Goal: Task Accomplishment & Management: Complete application form

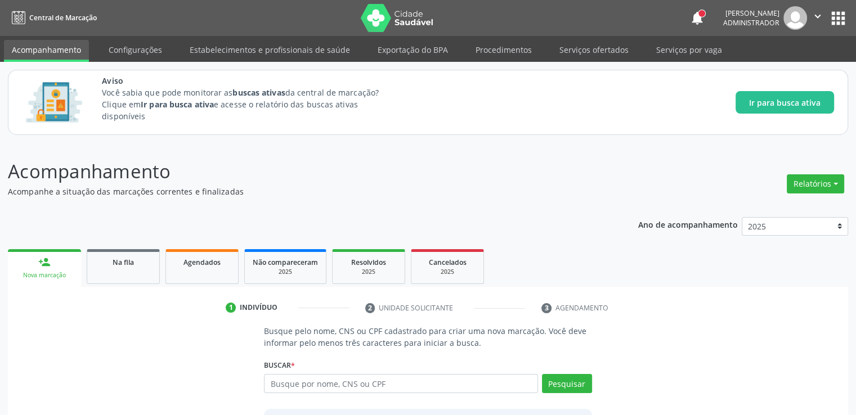
click at [805, 315] on ul "1 Indivíduo 2 Unidade solicitante 3 Agendamento" at bounding box center [428, 308] width 840 height 19
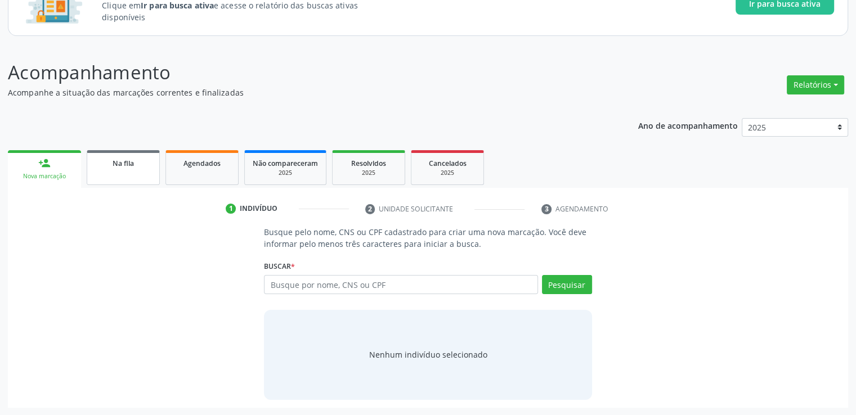
click at [144, 161] on div "Na fila" at bounding box center [123, 163] width 56 height 12
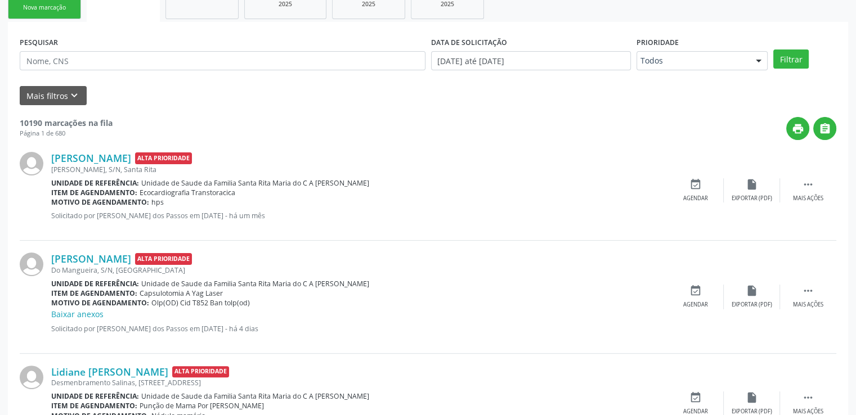
scroll to position [324, 0]
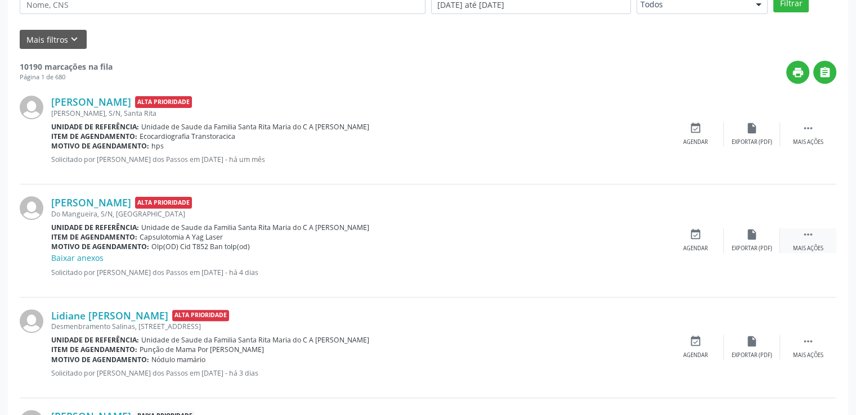
click at [810, 236] on icon "" at bounding box center [808, 234] width 12 height 12
click at [746, 240] on icon "edit" at bounding box center [751, 234] width 12 height 12
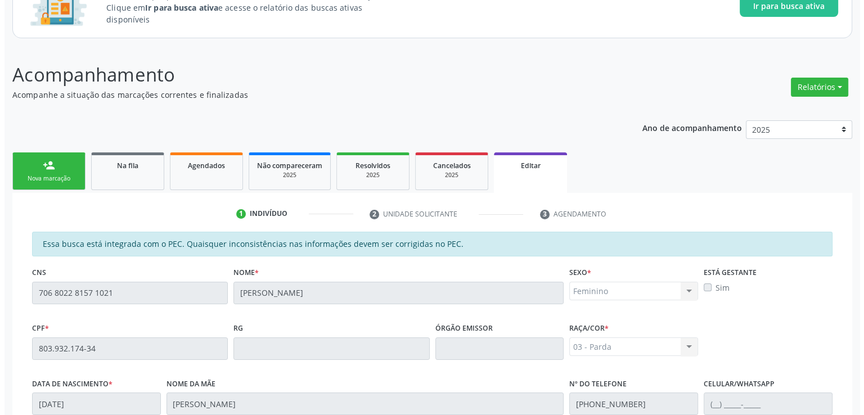
scroll to position [0, 0]
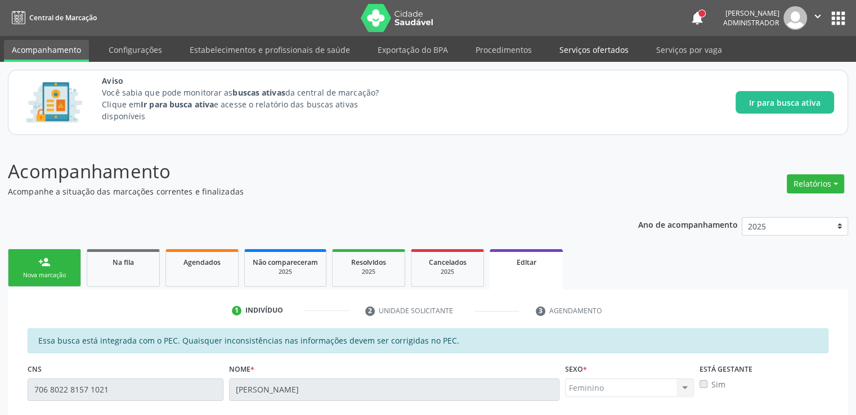
click at [587, 50] on link "Serviços ofertados" at bounding box center [593, 50] width 85 height 20
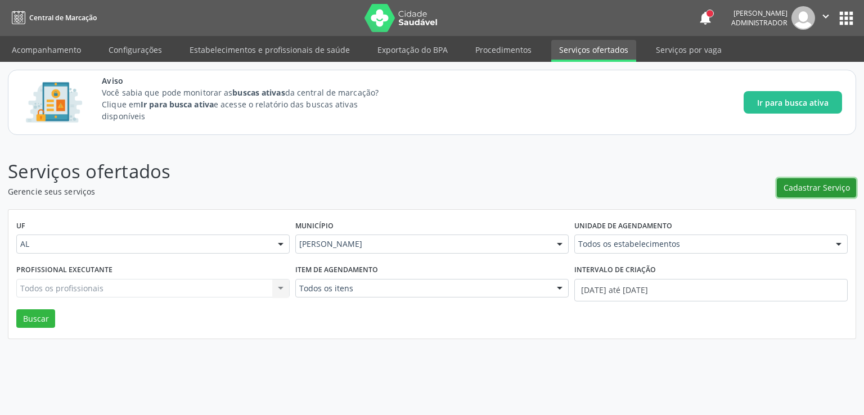
click at [830, 185] on span "Cadastrar Serviço" at bounding box center [817, 188] width 66 height 12
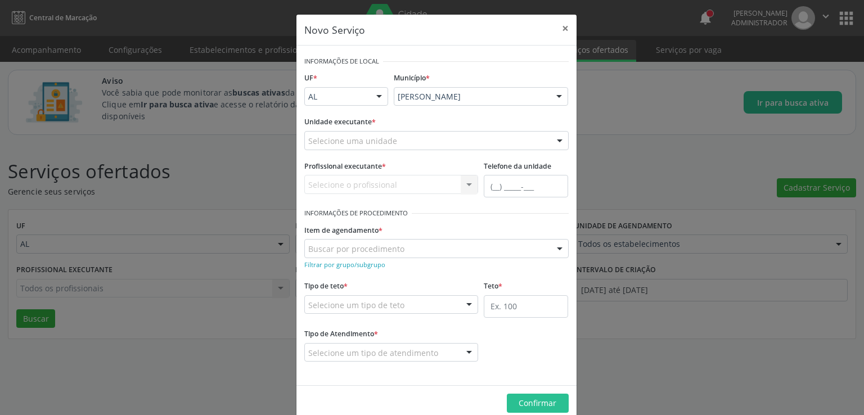
click at [434, 141] on div "Selecione uma unidade" at bounding box center [436, 140] width 264 height 19
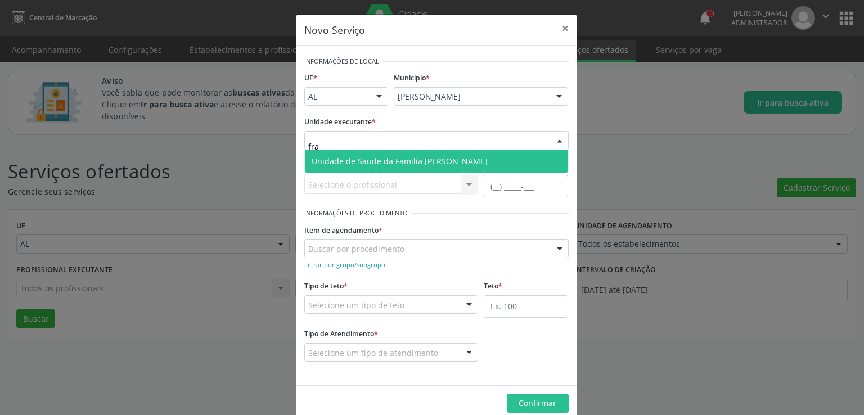
type input "fran"
click at [430, 161] on span "Unidade de Saude da Familia [PERSON_NAME]" at bounding box center [400, 161] width 176 height 11
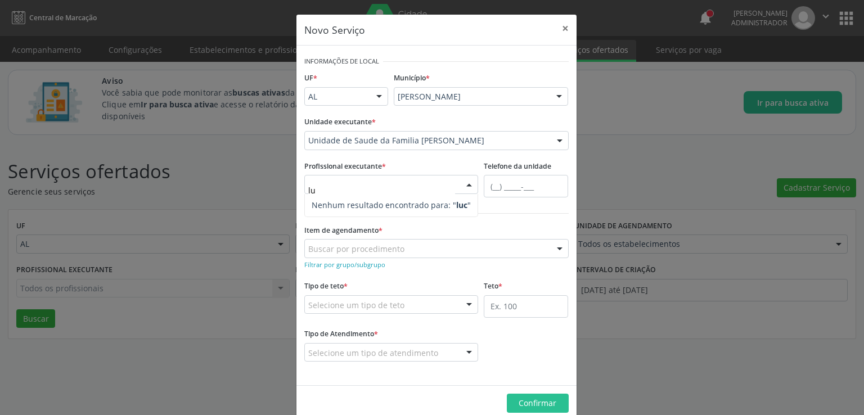
type input "l"
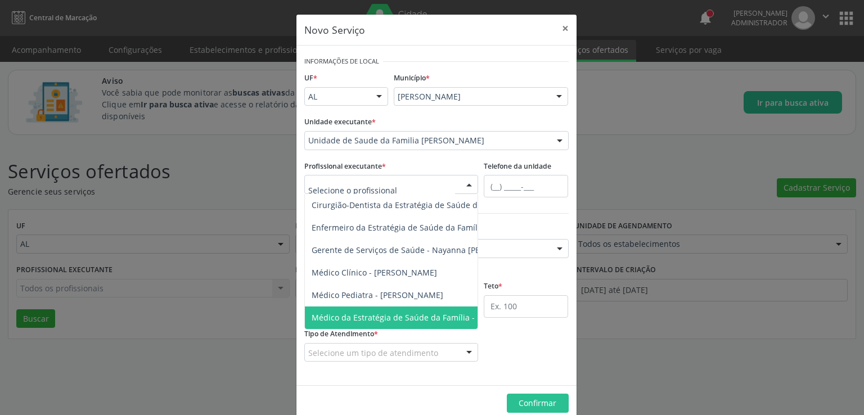
click at [435, 391] on footer "Confirmar" at bounding box center [436, 402] width 280 height 35
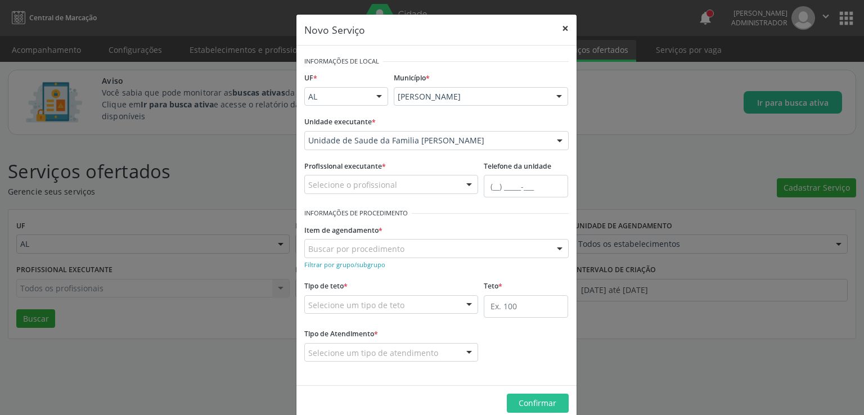
click at [564, 30] on button "×" at bounding box center [565, 29] width 22 height 28
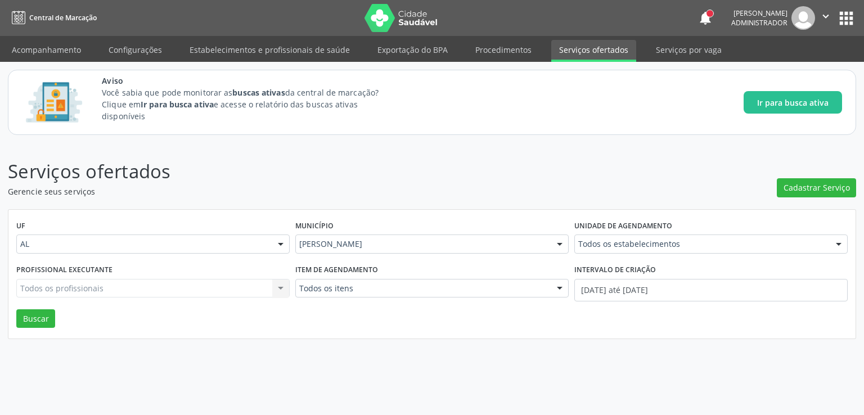
click at [565, 152] on div "Serviços ofertados Gerencie seus serviços Cadastrar Serviço UF AL AL Nenhum res…" at bounding box center [432, 279] width 864 height 272
click at [370, 180] on p "Serviços ofertados" at bounding box center [305, 171] width 594 height 28
click at [44, 51] on link "Acompanhamento" at bounding box center [46, 50] width 85 height 20
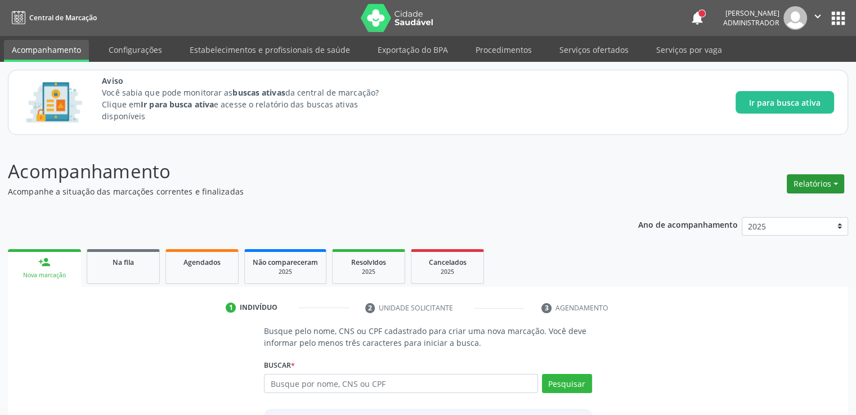
click at [819, 181] on button "Relatórios" at bounding box center [814, 183] width 57 height 19
click at [759, 207] on link "Acompanhamento" at bounding box center [783, 208] width 121 height 16
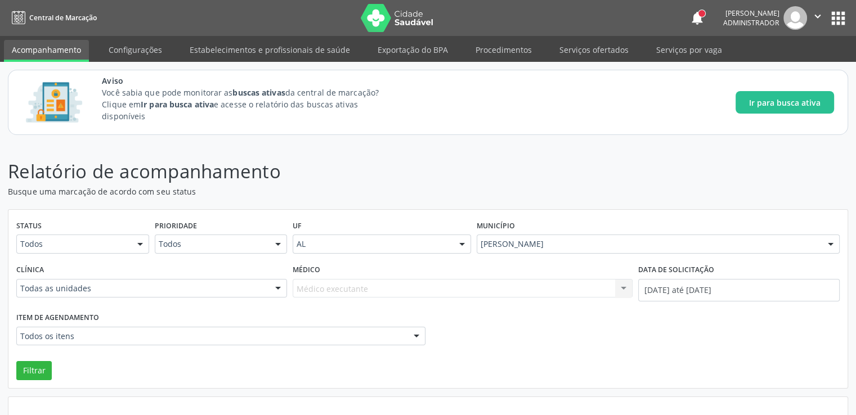
scroll to position [49, 0]
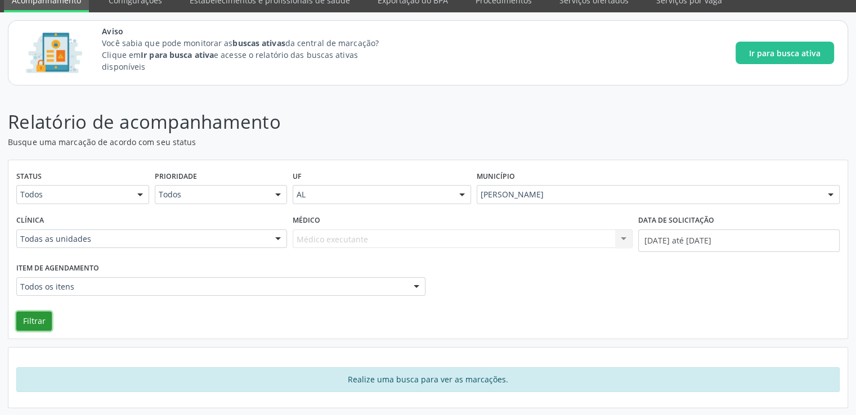
click at [39, 316] on button "Filtrar" at bounding box center [33, 321] width 35 height 19
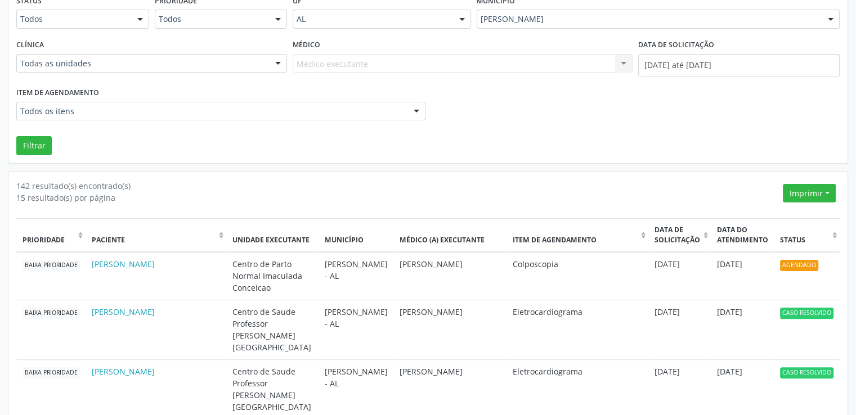
scroll to position [281, 0]
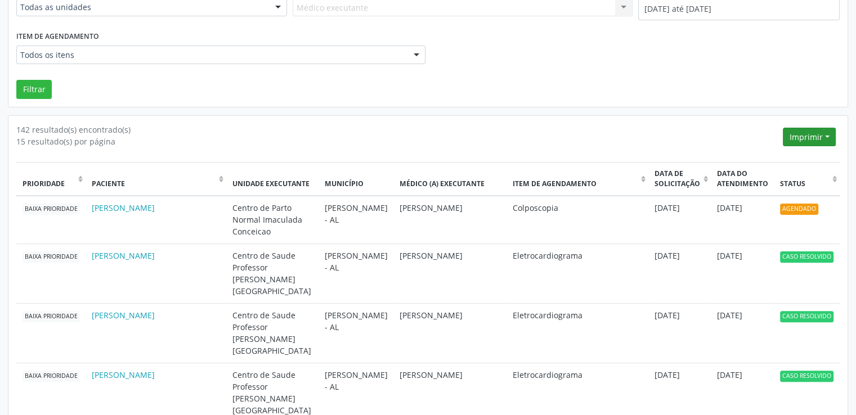
click at [813, 137] on button "Imprimir" at bounding box center [808, 137] width 53 height 19
click at [767, 177] on link "CSV" at bounding box center [788, 177] width 98 height 16
click at [492, 85] on div "Filtrar" at bounding box center [427, 89] width 829 height 19
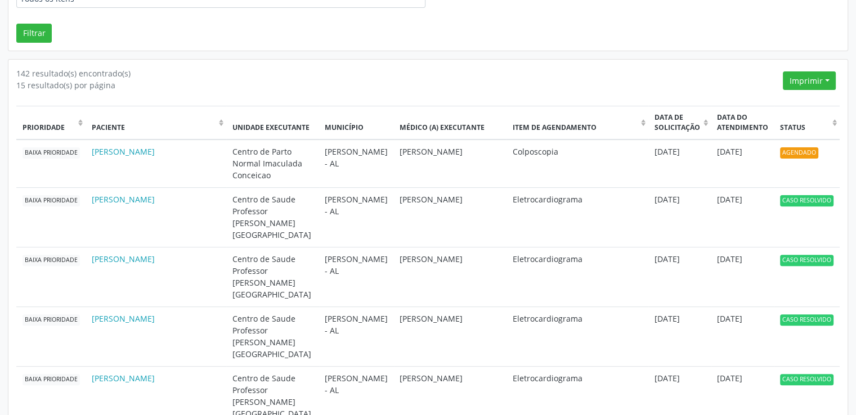
scroll to position [225, 0]
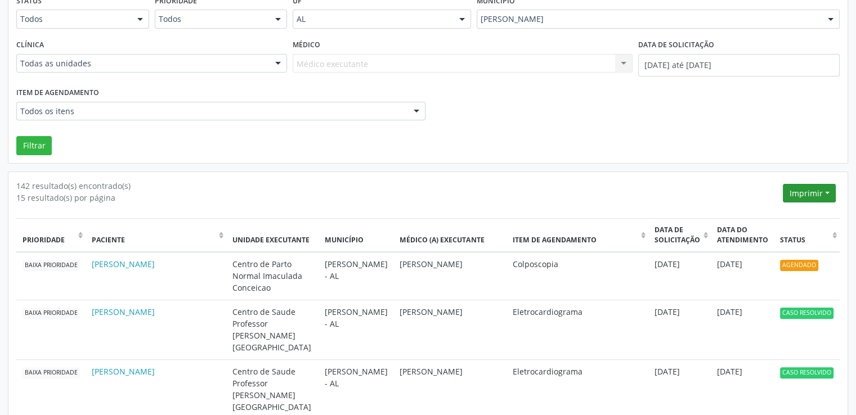
click at [810, 199] on button "Imprimir" at bounding box center [808, 193] width 53 height 19
click at [645, 183] on div "142 resultado(s) encontrado(s)" at bounding box center [397, 186] width 762 height 12
click at [828, 191] on button "Imprimir" at bounding box center [808, 193] width 53 height 19
click at [798, 228] on link "CSV" at bounding box center [788, 234] width 98 height 16
click at [697, 137] on div "Filtrar" at bounding box center [427, 145] width 829 height 19
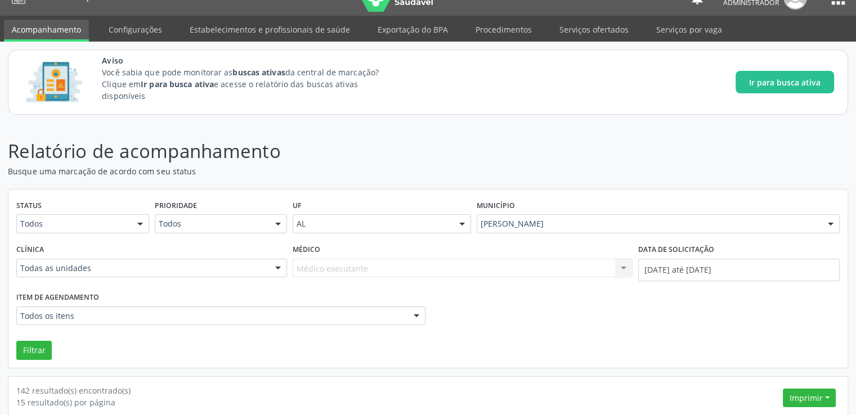
scroll to position [0, 0]
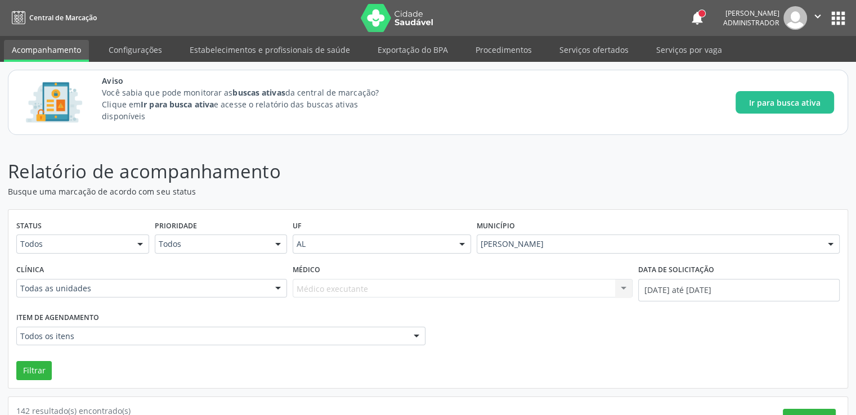
click at [701, 167] on header "Relatório de acompanhamento Busque uma marcação de acordo com seu status" at bounding box center [428, 177] width 840 height 40
click at [836, 22] on button "apps" at bounding box center [838, 18] width 20 height 20
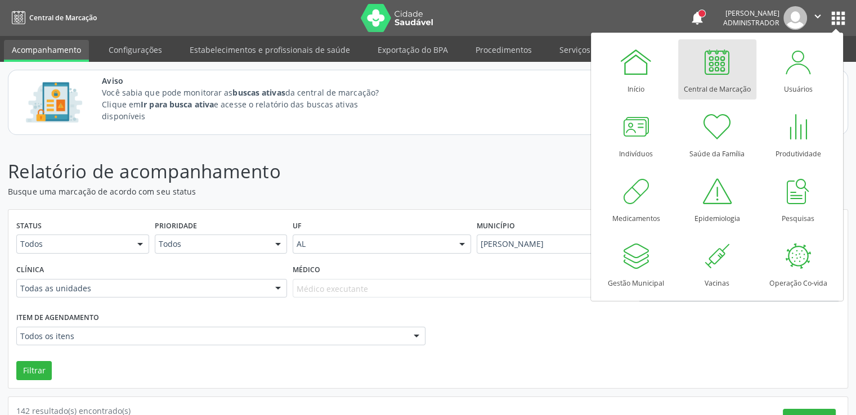
click at [709, 76] on div at bounding box center [717, 62] width 34 height 34
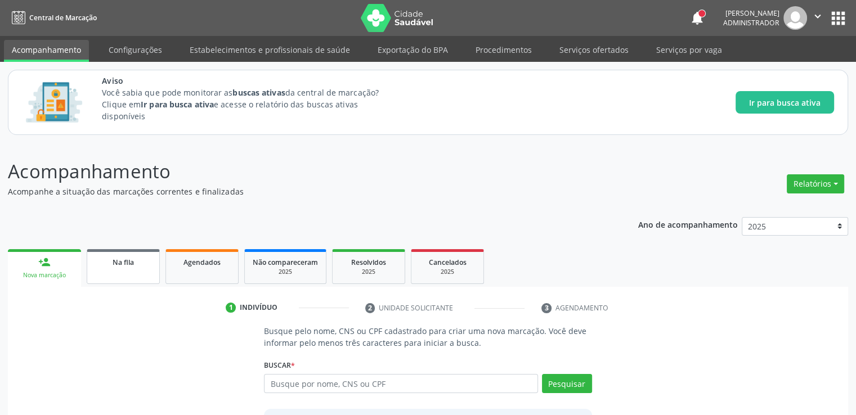
click at [120, 262] on span "Na fila" at bounding box center [122, 263] width 21 height 10
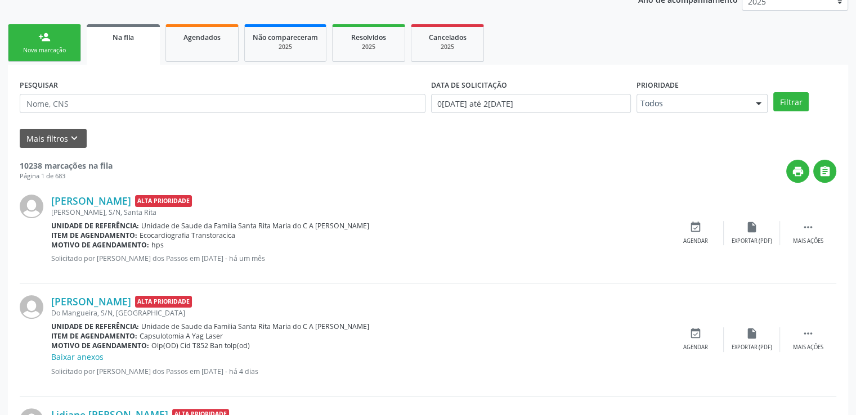
scroll to position [450, 0]
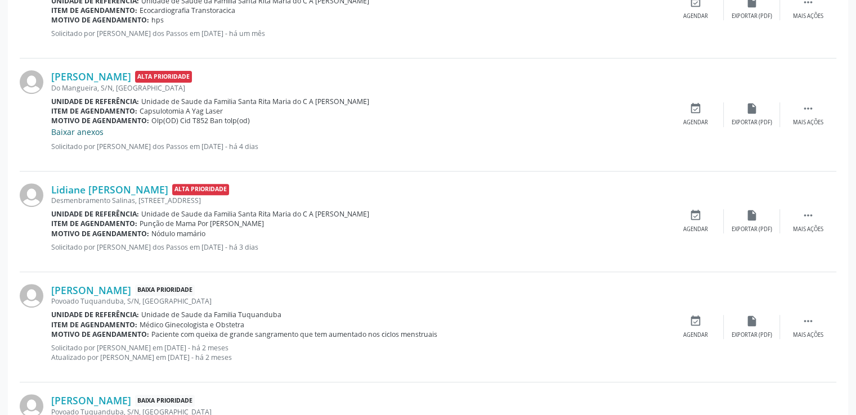
click at [84, 129] on link "Baixar anexos" at bounding box center [77, 132] width 52 height 11
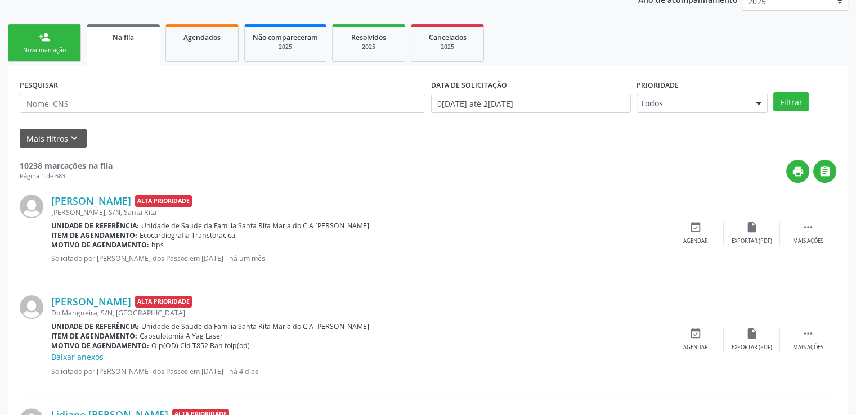
scroll to position [337, 0]
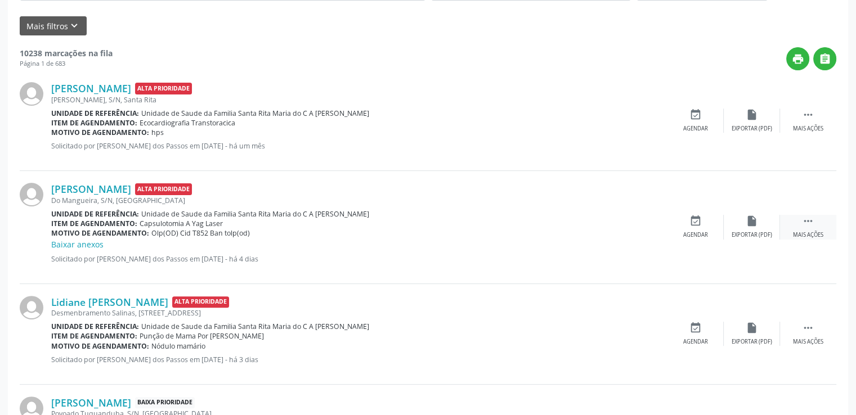
click at [810, 215] on icon "" at bounding box center [808, 221] width 12 height 12
click at [744, 224] on div "edit Editar" at bounding box center [751, 227] width 56 height 24
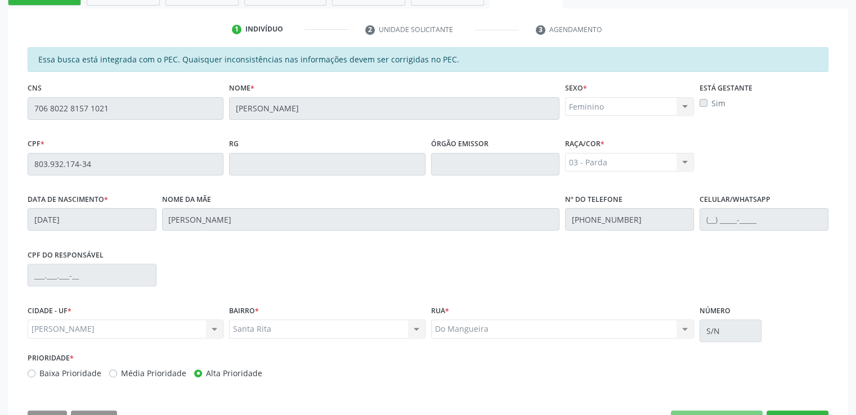
scroll to position [322, 0]
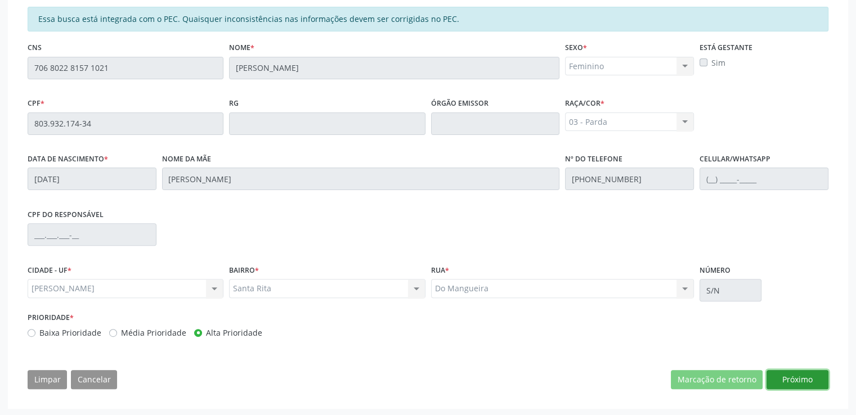
click at [803, 383] on button "Próximo" at bounding box center [797, 379] width 62 height 19
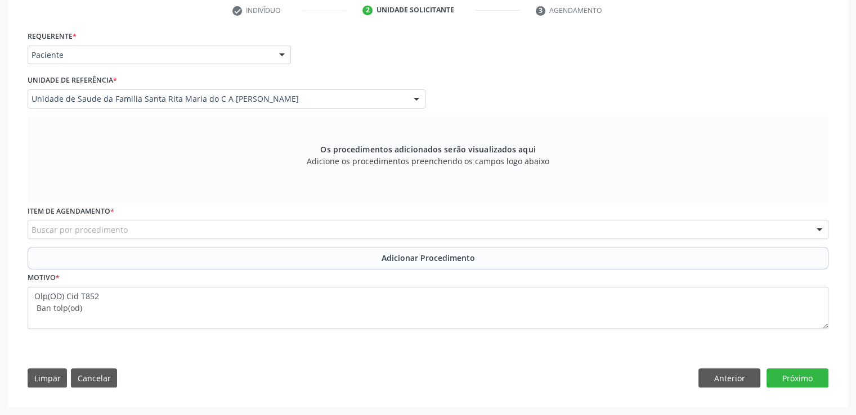
scroll to position [299, 0]
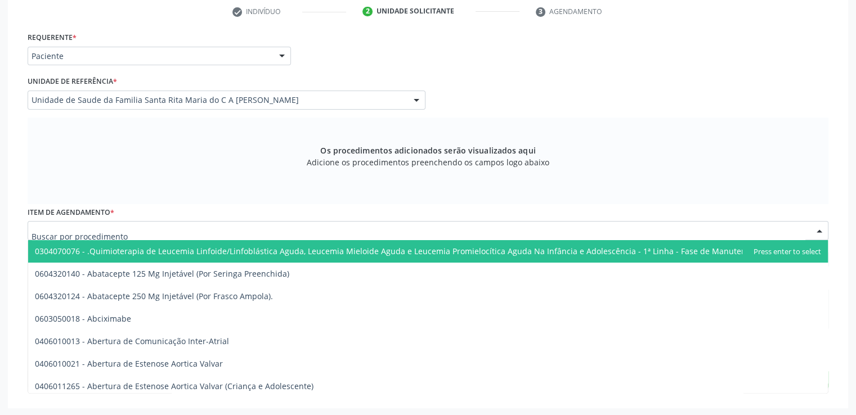
click at [498, 230] on div at bounding box center [428, 230] width 800 height 19
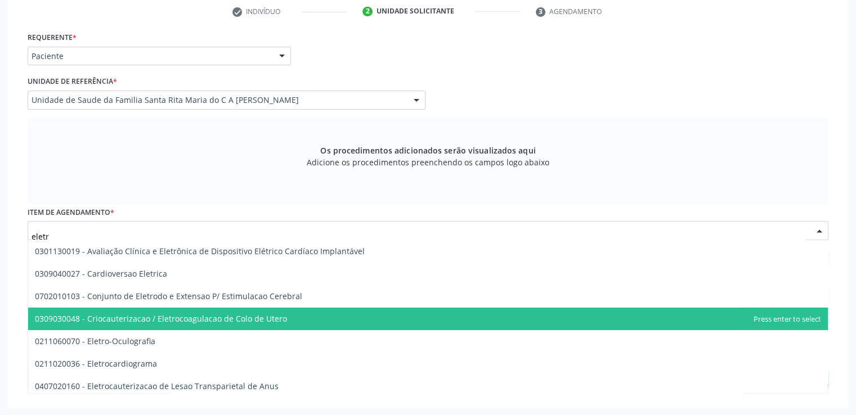
type input "eletro"
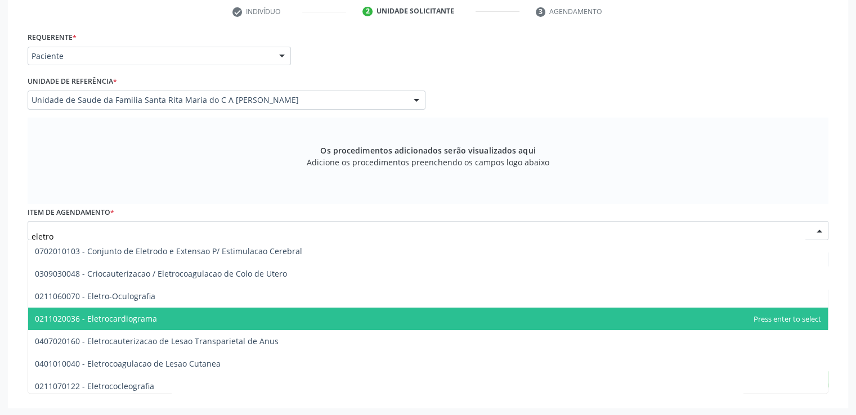
click at [510, 321] on span "0211020036 - Eletrocardiograma" at bounding box center [427, 319] width 799 height 22
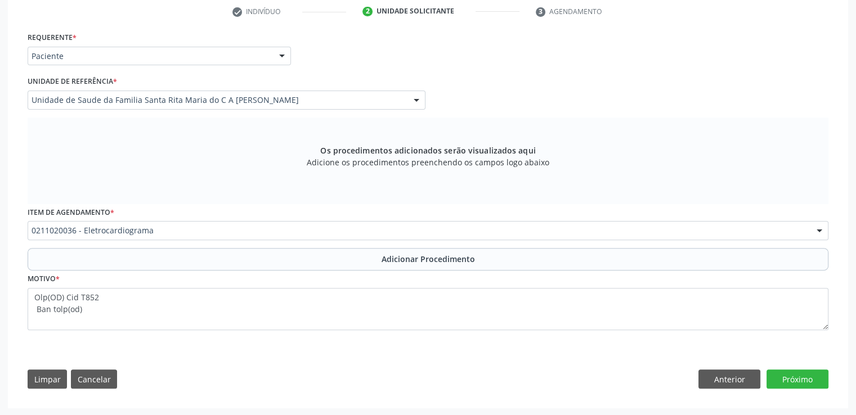
click at [533, 365] on div "Requerente * Paciente Profissional de Saúde Paciente Nenhum resultado encontrad…" at bounding box center [428, 212] width 816 height 367
click at [332, 184] on div "Os procedimentos adicionados serão visualizados aqui Adicione os procedimentos …" at bounding box center [428, 161] width 800 height 87
click at [101, 379] on button "Cancelar" at bounding box center [94, 379] width 46 height 19
click at [436, 361] on div "Requerente * Paciente Profissional de Saúde Paciente Nenhum resultado encontrad…" at bounding box center [428, 212] width 816 height 367
click at [102, 376] on button "Cancelar" at bounding box center [94, 379] width 46 height 19
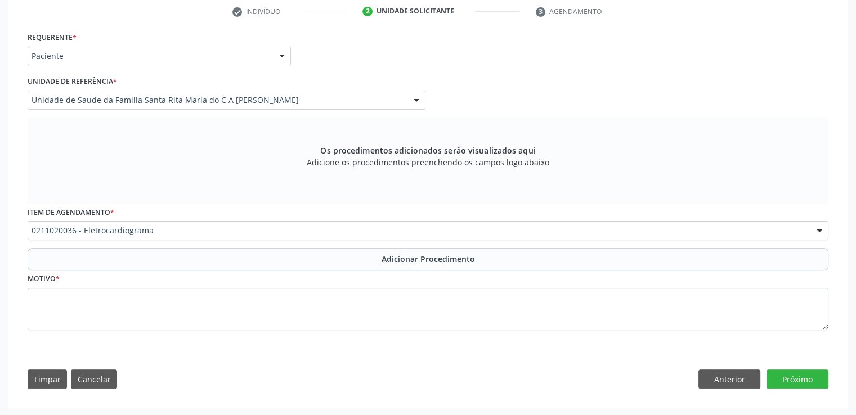
click at [280, 193] on div "Os procedimentos adicionados serão visualizados aqui Adicione os procedimentos …" at bounding box center [428, 161] width 800 height 87
click at [101, 376] on button "Cancelar" at bounding box center [94, 379] width 46 height 19
click at [106, 378] on button "Cancelar" at bounding box center [94, 379] width 46 height 19
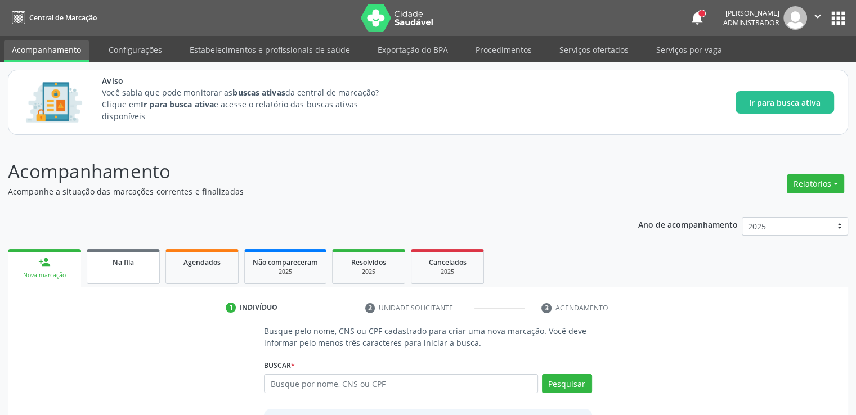
click at [142, 264] on div "Na fila" at bounding box center [123, 262] width 56 height 12
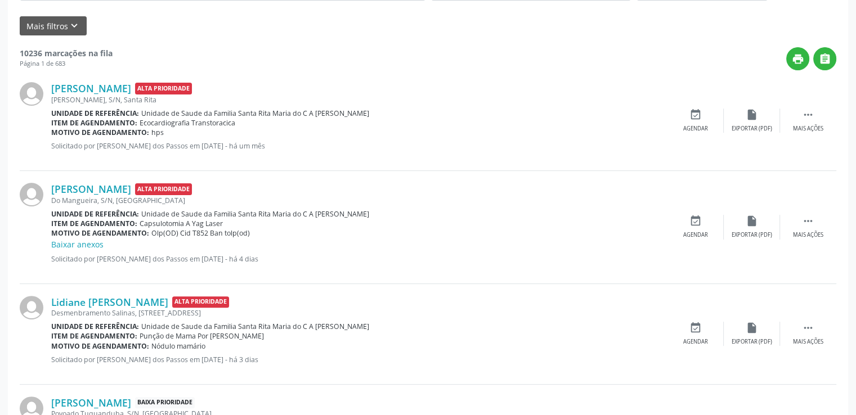
scroll to position [394, 0]
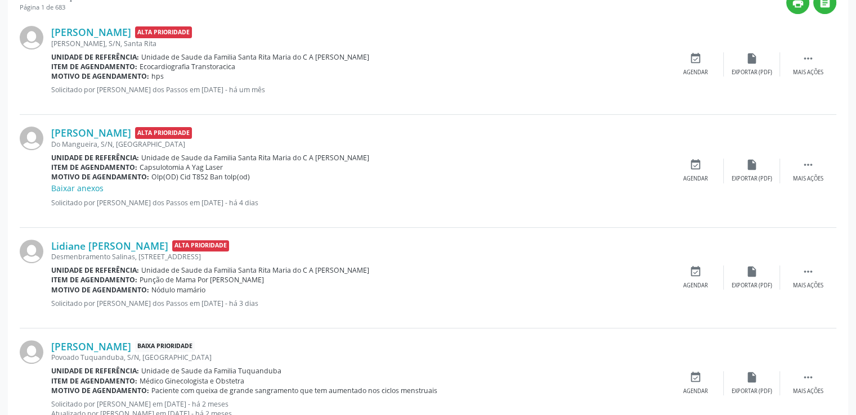
click at [812, 156] on div "Maria Madalena Gomes dos Santos Alta Prioridade Do Mangueira, S/N, Santa Rita U…" at bounding box center [428, 171] width 816 height 112
click at [812, 169] on icon "" at bounding box center [808, 165] width 12 height 12
click at [756, 172] on div "edit Editar" at bounding box center [751, 171] width 56 height 24
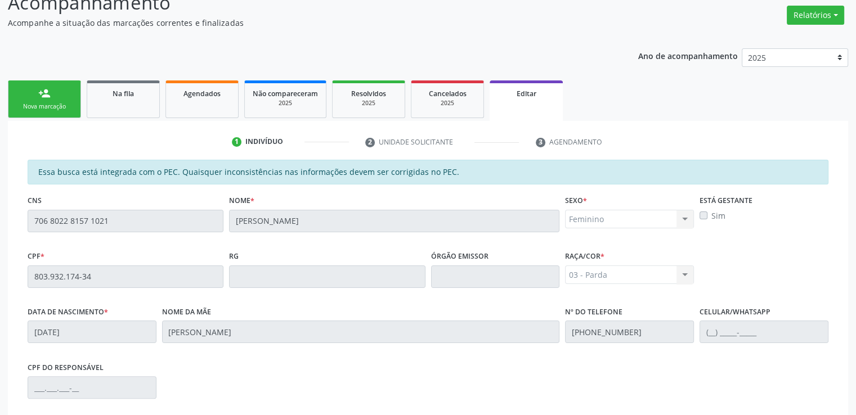
scroll to position [322, 0]
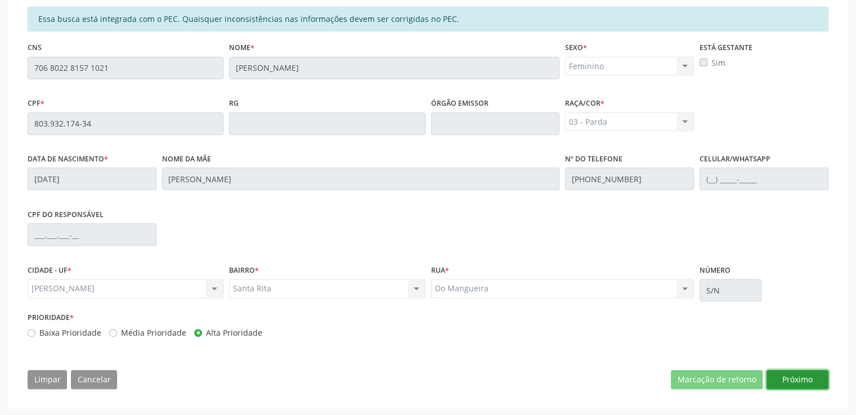
click at [807, 379] on button "Próximo" at bounding box center [797, 379] width 62 height 19
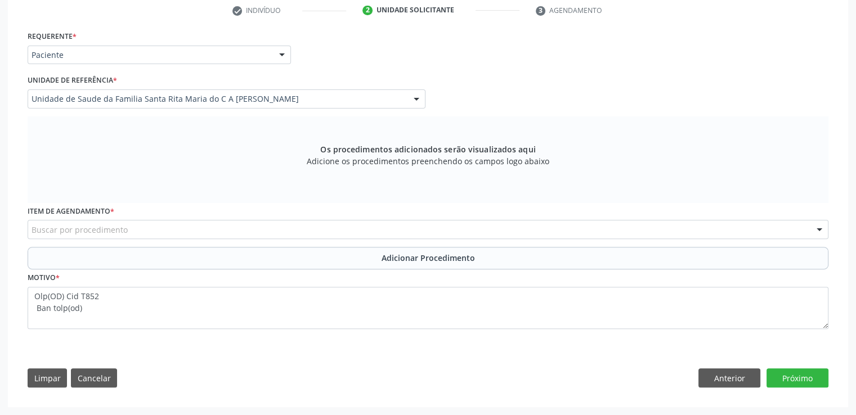
scroll to position [299, 0]
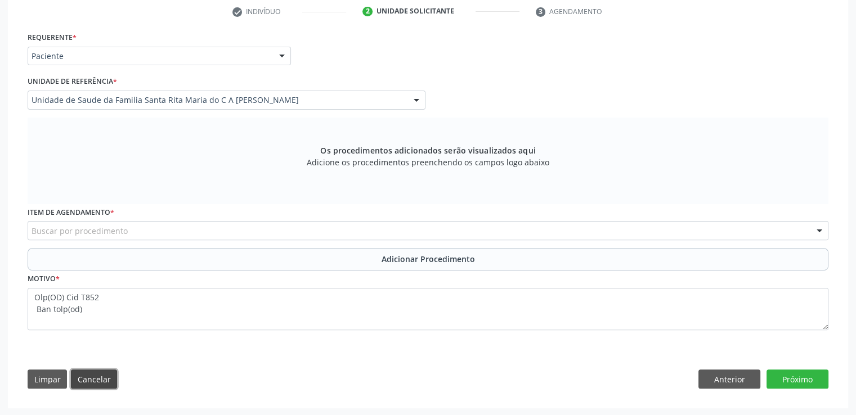
click at [96, 379] on button "Cancelar" at bounding box center [94, 379] width 46 height 19
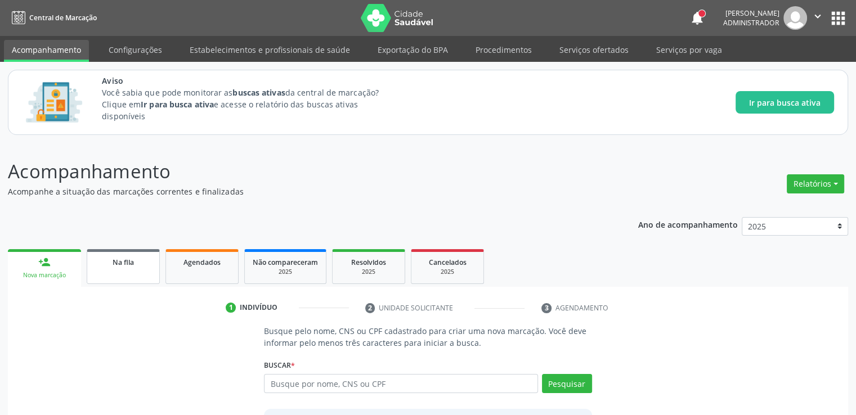
click at [124, 258] on span "Na fila" at bounding box center [122, 263] width 21 height 10
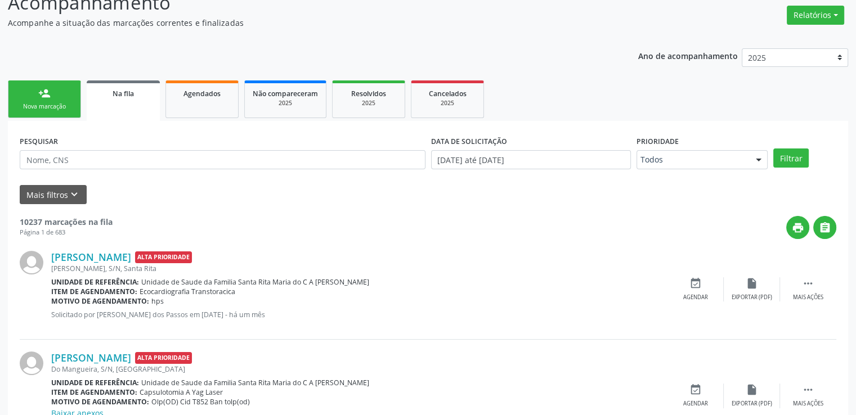
scroll to position [281, 0]
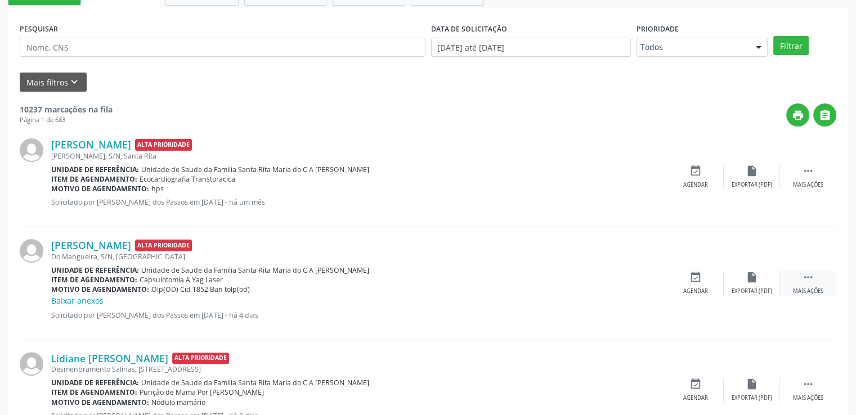
click at [825, 282] on div " Mais ações" at bounding box center [808, 283] width 56 height 24
click at [742, 286] on div "edit Editar" at bounding box center [751, 283] width 56 height 24
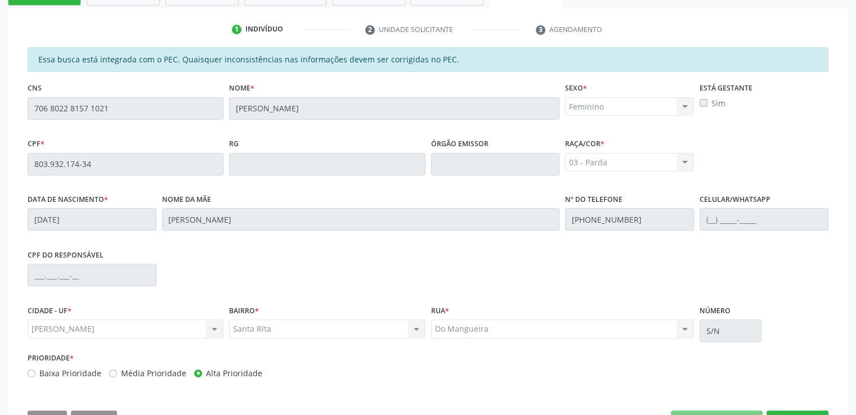
scroll to position [322, 0]
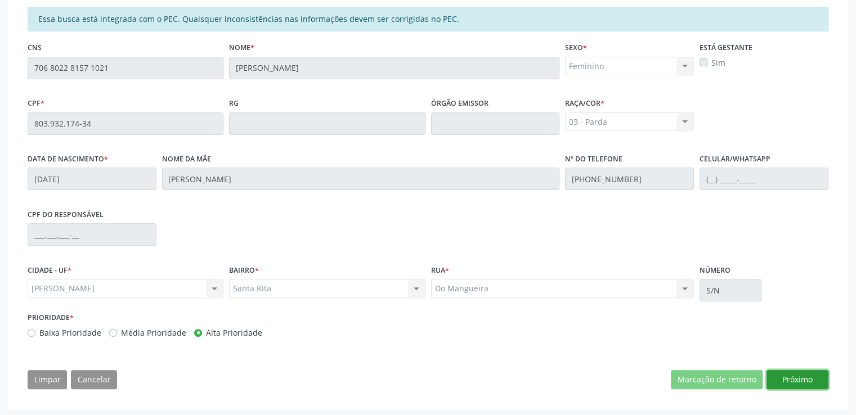
click at [800, 370] on button "Próximo" at bounding box center [797, 379] width 62 height 19
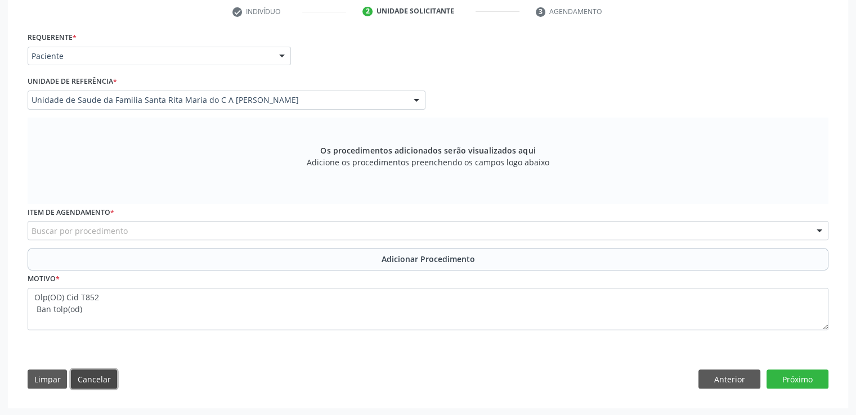
click at [106, 374] on button "Cancelar" at bounding box center [94, 379] width 46 height 19
click at [752, 126] on div "Os procedimentos adicionados serão visualizados aqui Adicione os procedimentos …" at bounding box center [428, 161] width 800 height 87
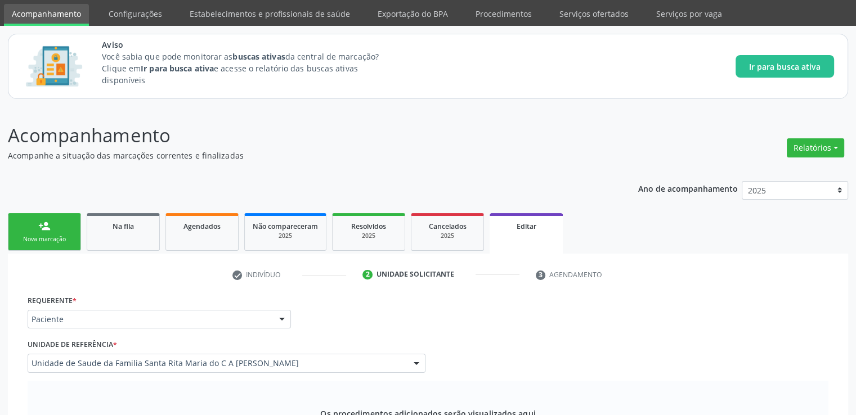
scroll to position [0, 0]
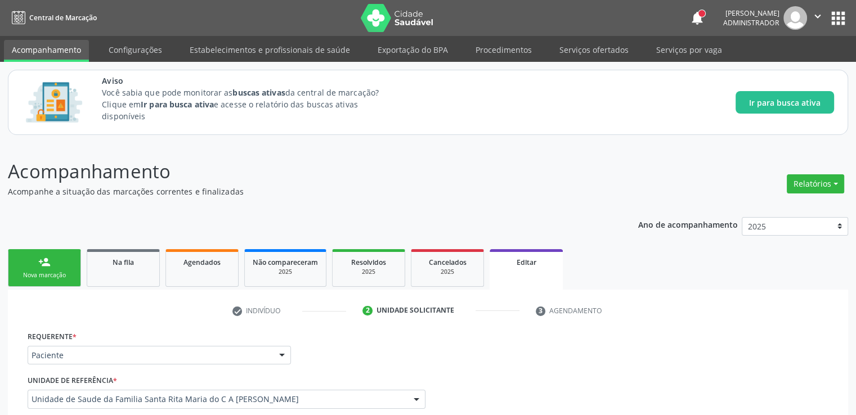
click at [730, 363] on div "Requerente * Paciente Profissional de Saúde Paciente Nenhum resultado encontrad…" at bounding box center [428, 350] width 806 height 44
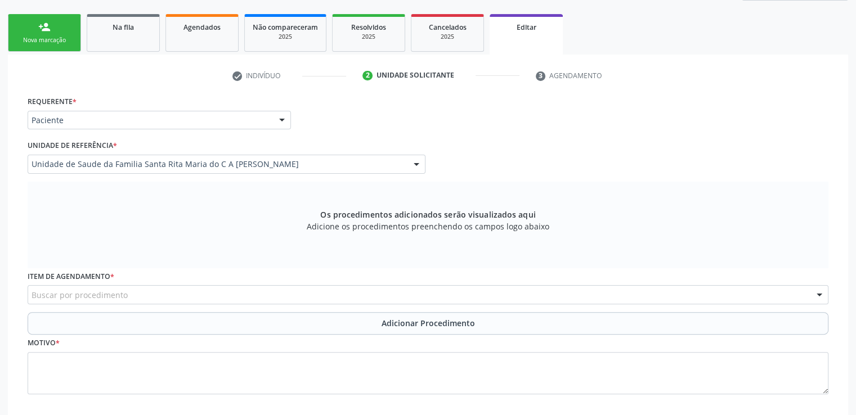
scroll to position [243, 0]
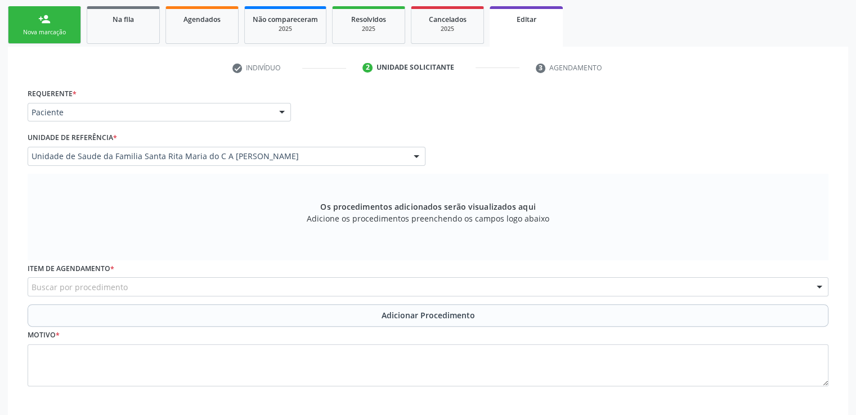
click at [843, 222] on div "check Indivíduo 2 Unidade solicitante 3 Agendamento Essa busca está integrada c…" at bounding box center [428, 255] width 840 height 417
click at [650, 137] on div "Profissional Solicitante Por favor, selecione a Unidade de Atendimento primeiro…" at bounding box center [428, 151] width 806 height 44
click at [664, 99] on div "Requerente * Paciente Profissional de Saúde Paciente Nenhum resultado encontrad…" at bounding box center [428, 107] width 806 height 44
click at [670, 174] on div "Os procedimentos adicionados serão visualizados aqui Adicione os procedimentos …" at bounding box center [428, 217] width 800 height 87
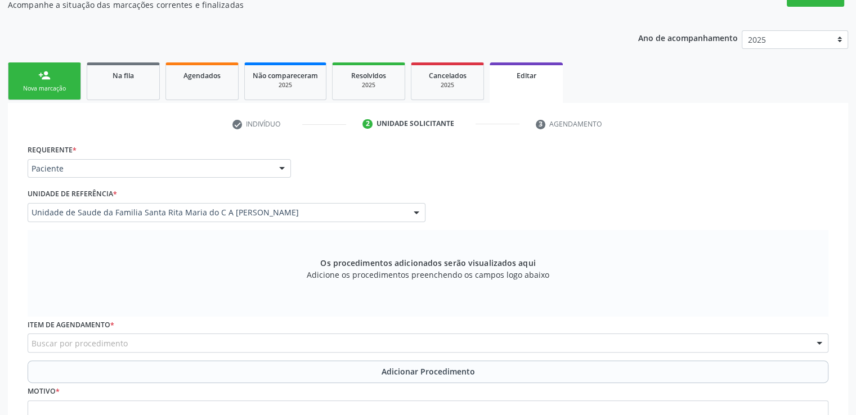
scroll to position [130, 0]
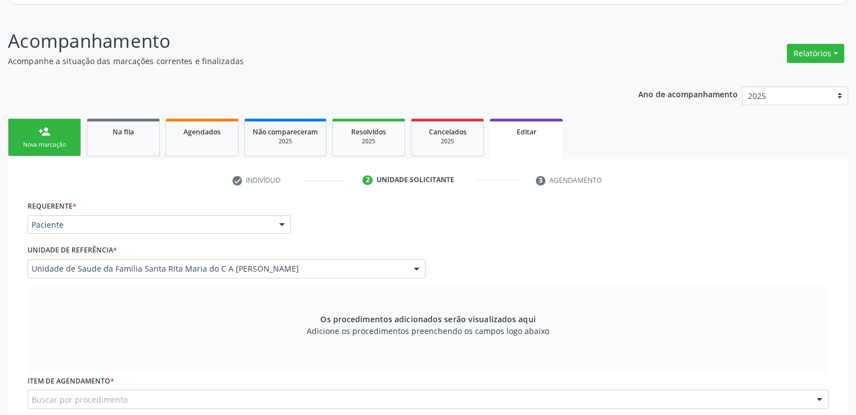
click at [377, 82] on div "Ano de acompanhamento 2025 person_add Nova marcação Na fila Agendados Não compa…" at bounding box center [428, 328] width 840 height 498
click at [622, 57] on header "Acompanhamento Acompanhe a situação das marcações correntes e finalizadas Relat…" at bounding box center [428, 47] width 840 height 40
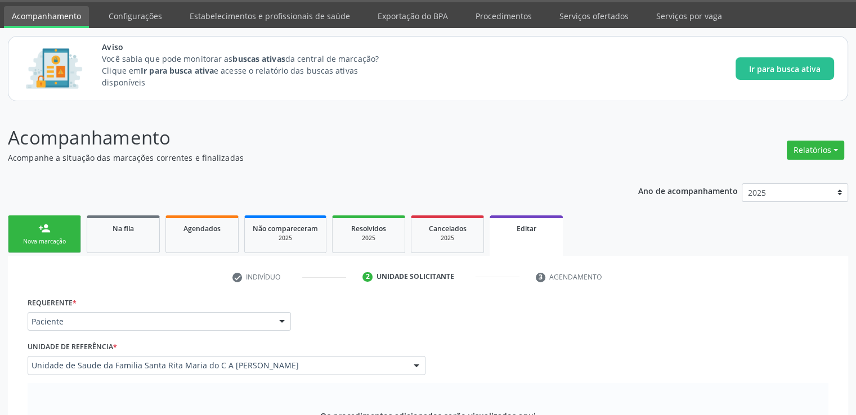
scroll to position [0, 0]
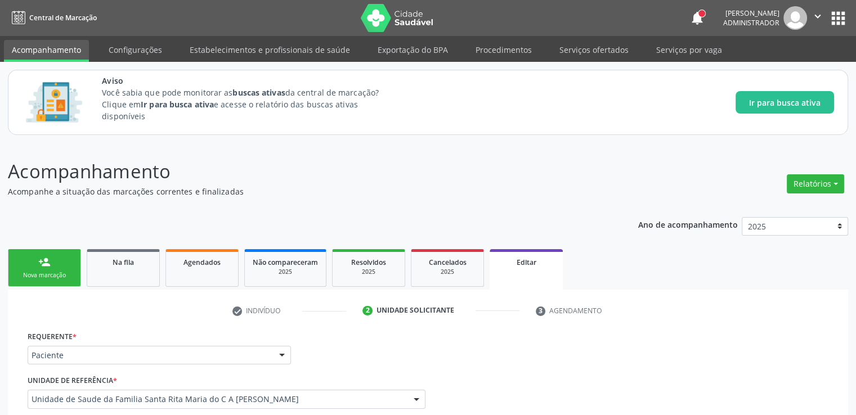
click at [385, 183] on p "Acompanhamento" at bounding box center [302, 171] width 588 height 28
